Goal: Transaction & Acquisition: Purchase product/service

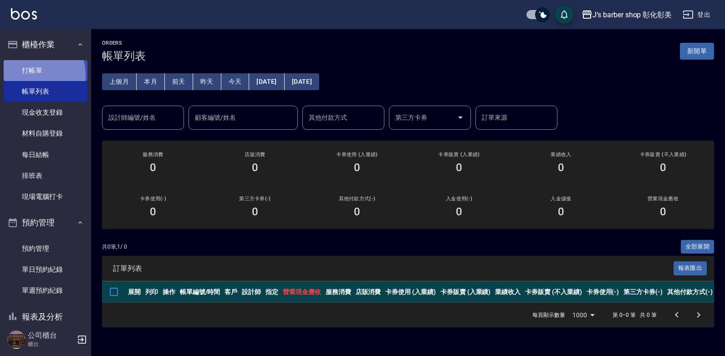
click at [36, 75] on link "打帳單" at bounding box center [46, 70] width 84 height 21
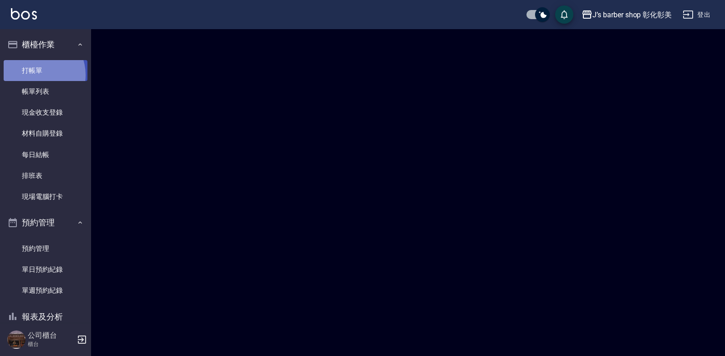
click at [36, 75] on link "打帳單" at bounding box center [46, 70] width 84 height 21
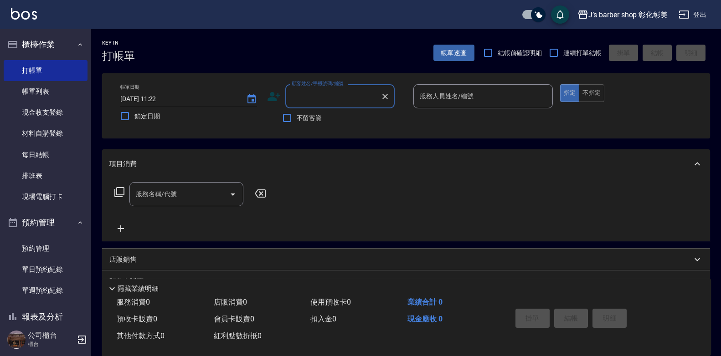
click at [161, 98] on input "[DATE] 11:22" at bounding box center [178, 99] width 117 height 15
type input "[DATE] 10:00"
click at [267, 97] on icon at bounding box center [274, 97] width 14 height 14
click at [267, 97] on body "J’s barber shop 彰化彰美 登出 櫃檯作業 打帳單 帳單列表 現金收支登錄 材料自購登錄 每日結帳 排班表 現場電腦打卡 預約管理 預約管理 單…" at bounding box center [360, 223] width 721 height 446
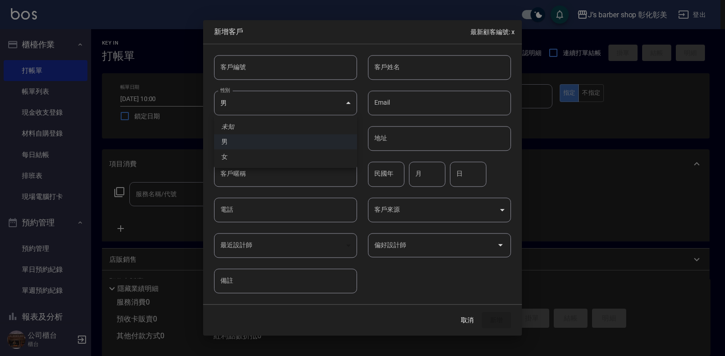
click at [257, 138] on li "男" at bounding box center [285, 141] width 143 height 15
click at [390, 66] on div "客戶姓名 客戶姓名" at bounding box center [439, 67] width 143 height 25
type input "[PERSON_NAME]"
click at [284, 216] on input "電話" at bounding box center [285, 210] width 143 height 25
type input "0937580551"
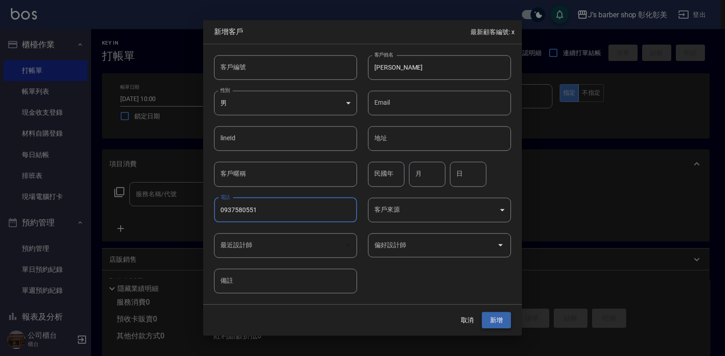
click at [506, 321] on button "新增" at bounding box center [496, 320] width 29 height 17
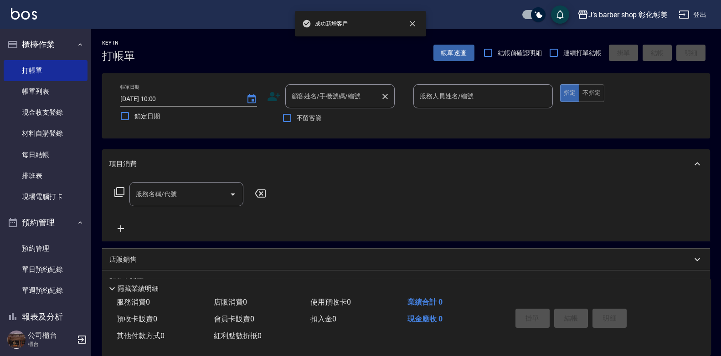
click at [354, 102] on input "顧客姓名/手機號碼/編號" at bounding box center [332, 96] width 87 height 16
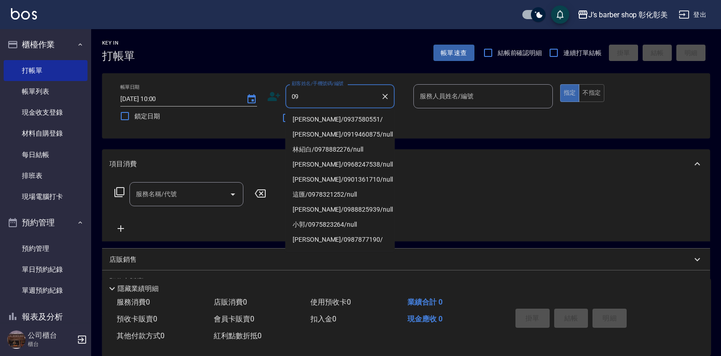
click at [346, 120] on li "[PERSON_NAME]/0937580551/" at bounding box center [339, 119] width 109 height 15
type input "[PERSON_NAME]/0937580551/"
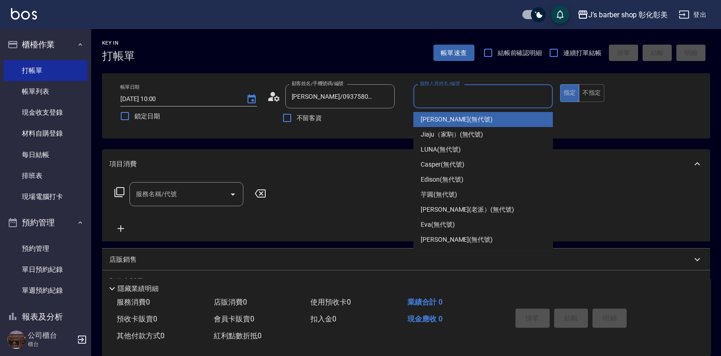
click at [449, 95] on input "服務人員姓名/編號" at bounding box center [482, 96] width 131 height 16
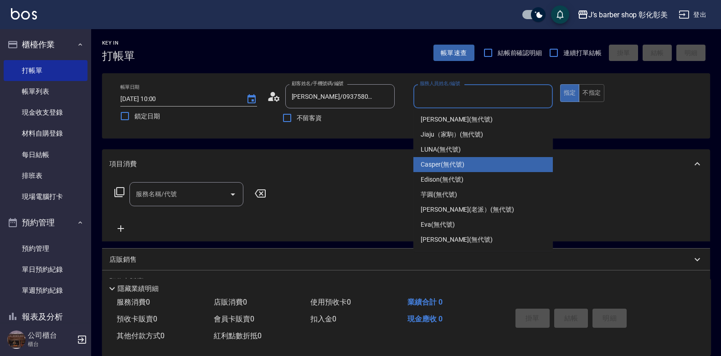
click at [450, 171] on div "Casper (無代號)" at bounding box center [482, 164] width 139 height 15
type input "Casper(無代號)"
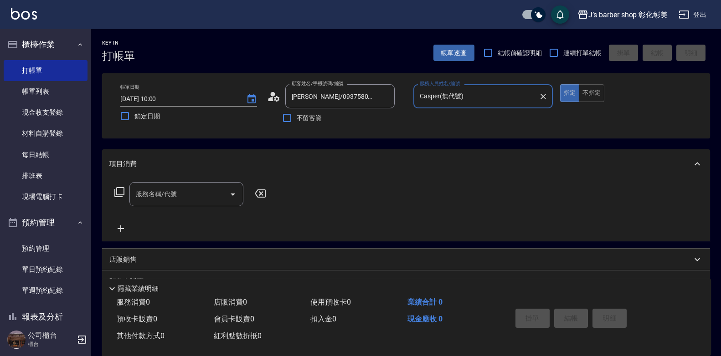
click at [177, 192] on input "服務名稱/代號" at bounding box center [179, 194] width 92 height 16
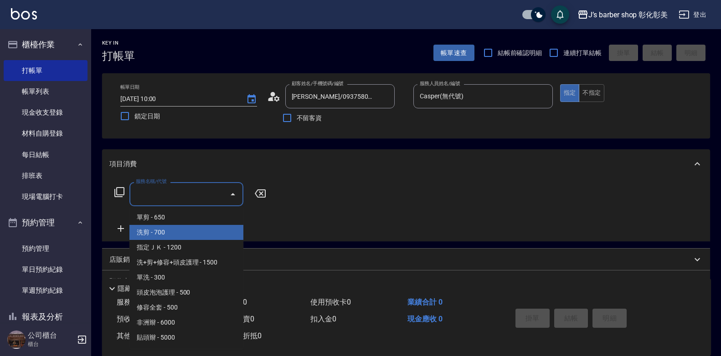
click at [194, 234] on span "洗剪 - 700" at bounding box center [186, 232] width 114 height 15
type input "洗剪(101)"
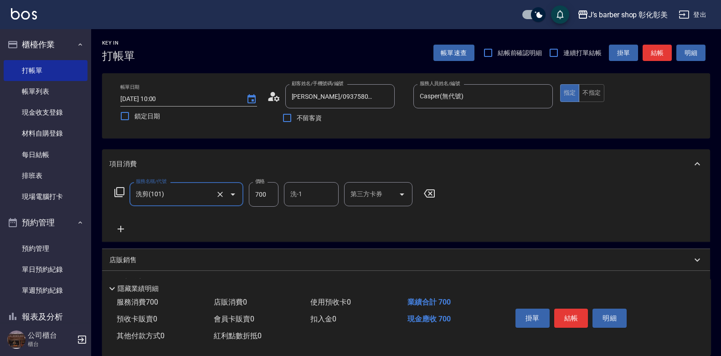
click at [260, 194] on input "700" at bounding box center [264, 194] width 30 height 25
type input "600"
click at [571, 310] on button "結帳" at bounding box center [571, 318] width 34 height 19
